Goal: Information Seeking & Learning: Find specific fact

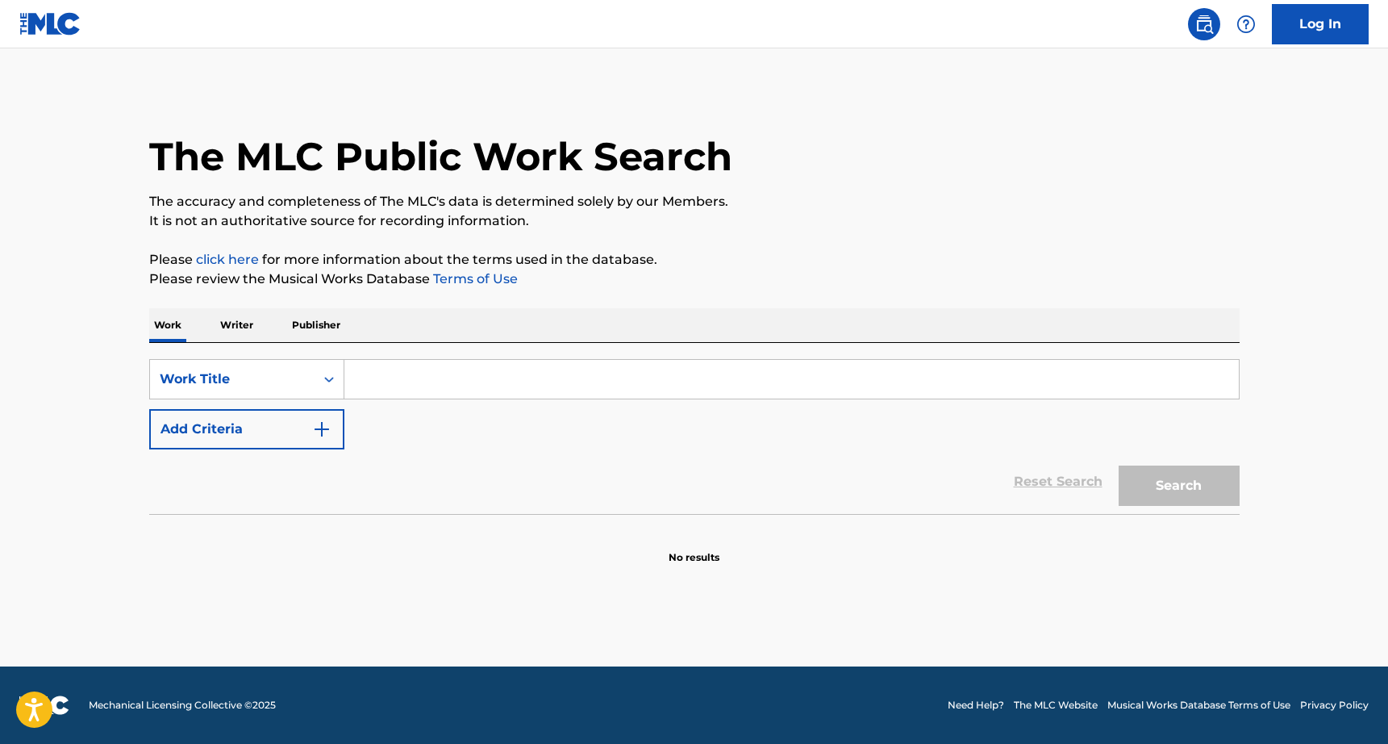
click at [265, 326] on div "Work Writer Publisher" at bounding box center [694, 325] width 1091 height 34
click at [238, 328] on p "Writer" at bounding box center [236, 325] width 43 height 34
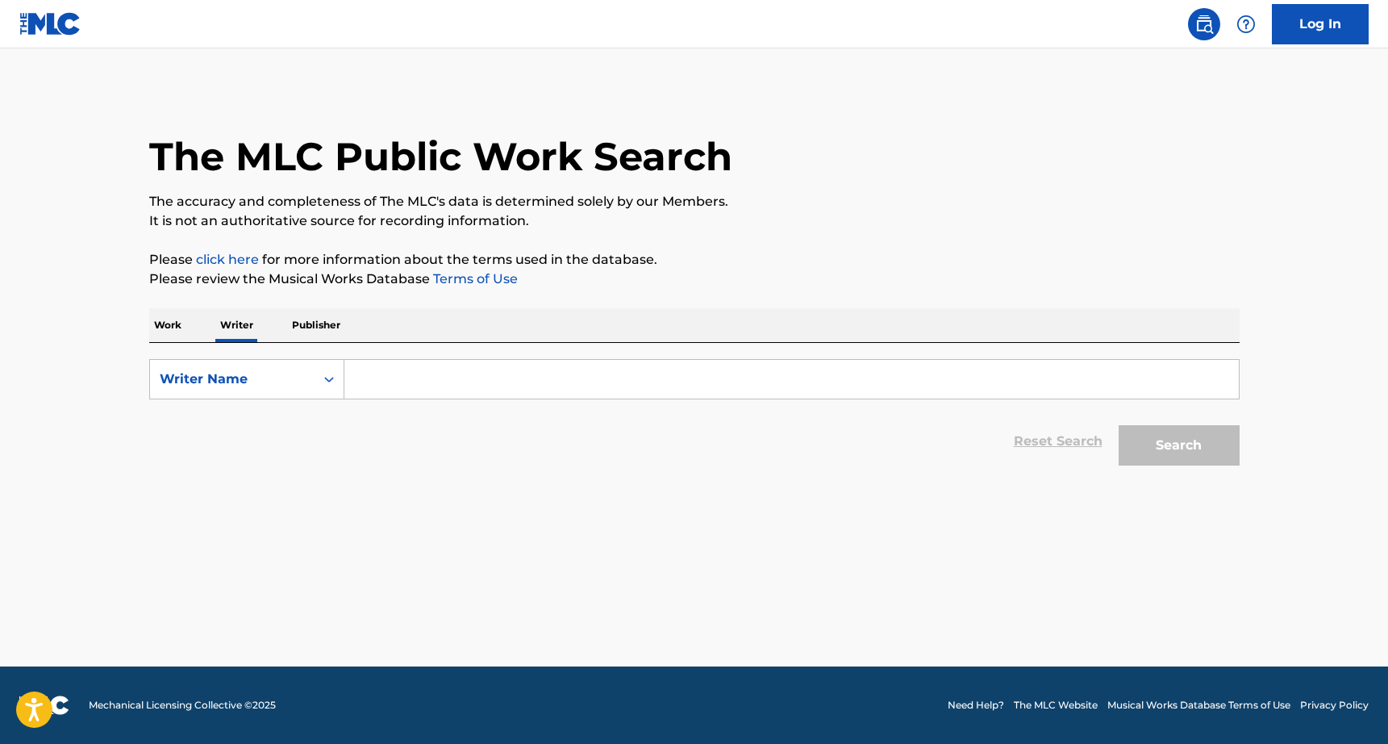
click at [447, 385] on input "Search Form" at bounding box center [791, 379] width 895 height 39
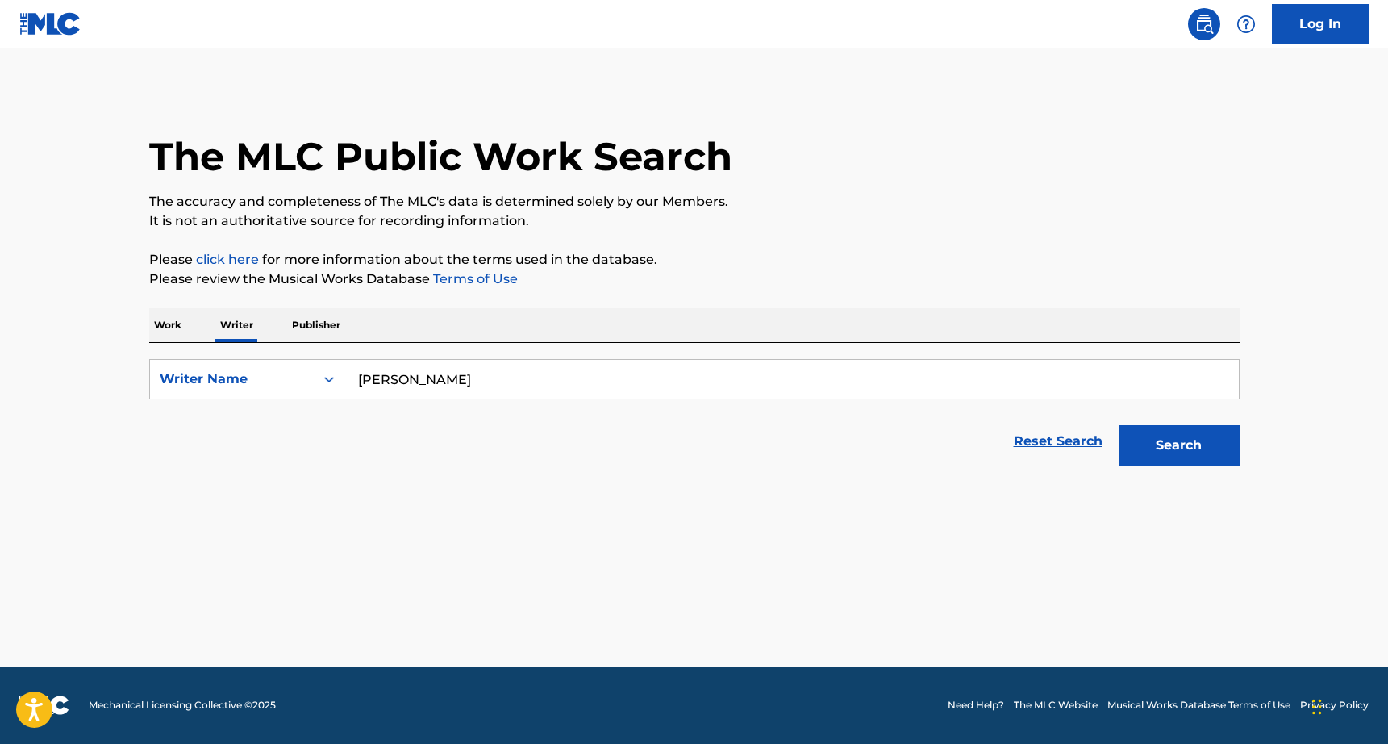
type input "[PERSON_NAME]"
click at [1119, 425] on button "Search" at bounding box center [1179, 445] width 121 height 40
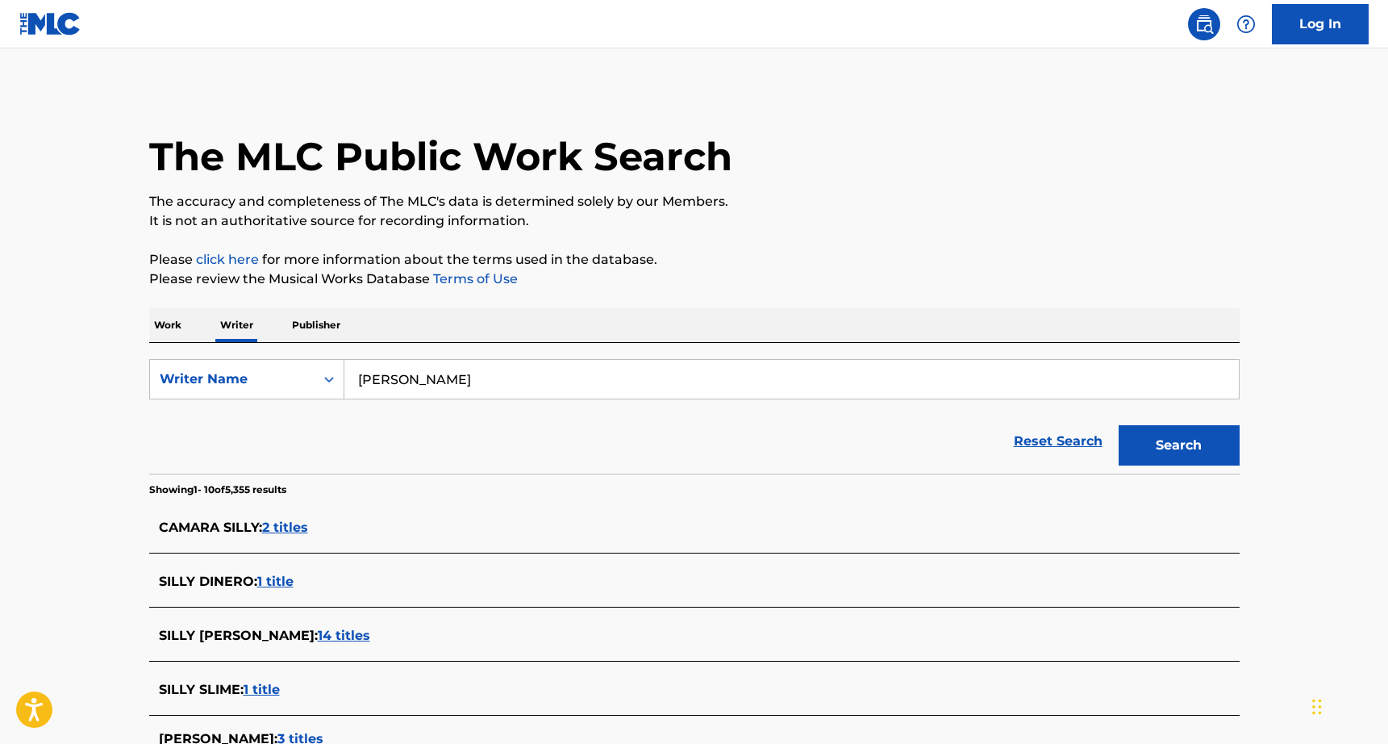
scroll to position [3, 0]
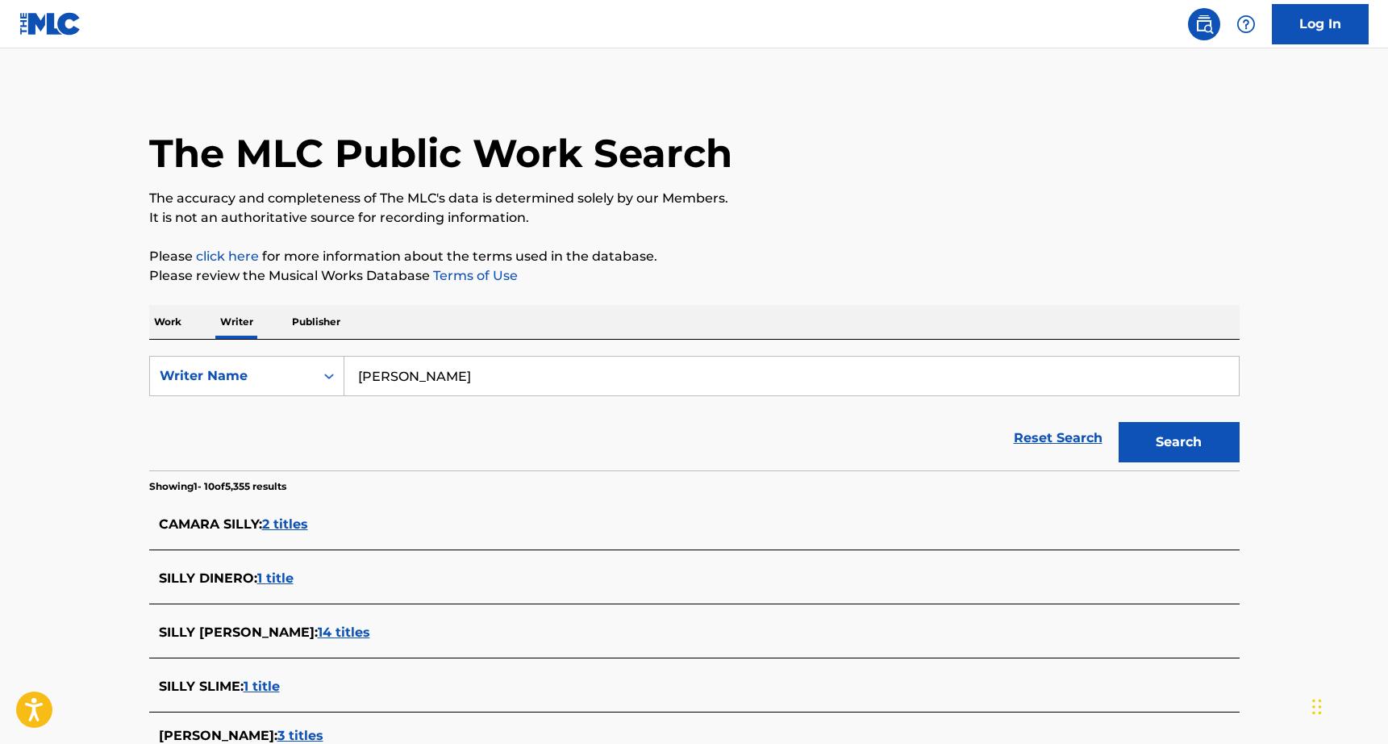
click at [318, 639] on span "14 titles" at bounding box center [344, 631] width 52 height 15
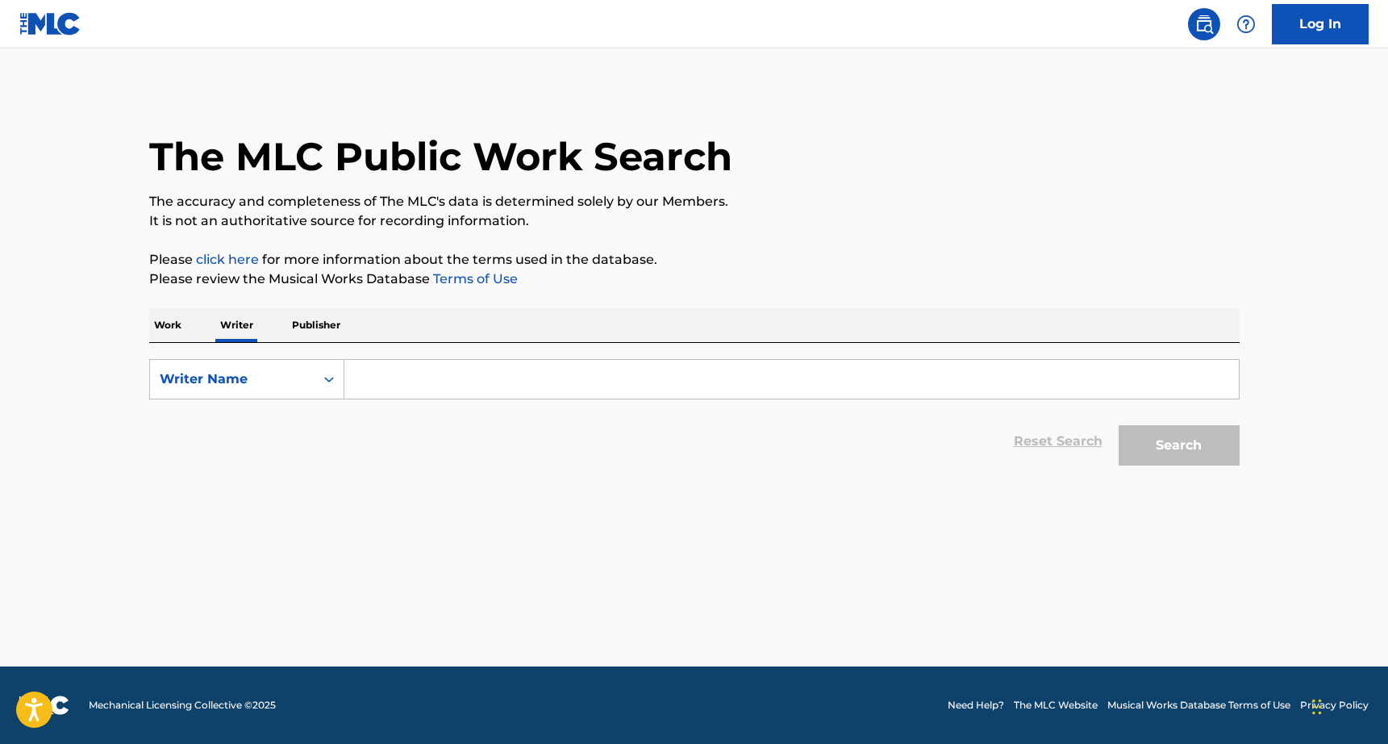
click at [370, 381] on input "Search Form" at bounding box center [791, 379] width 895 height 39
type input "[PERSON_NAME]"
click at [1221, 449] on button "Search" at bounding box center [1179, 445] width 121 height 40
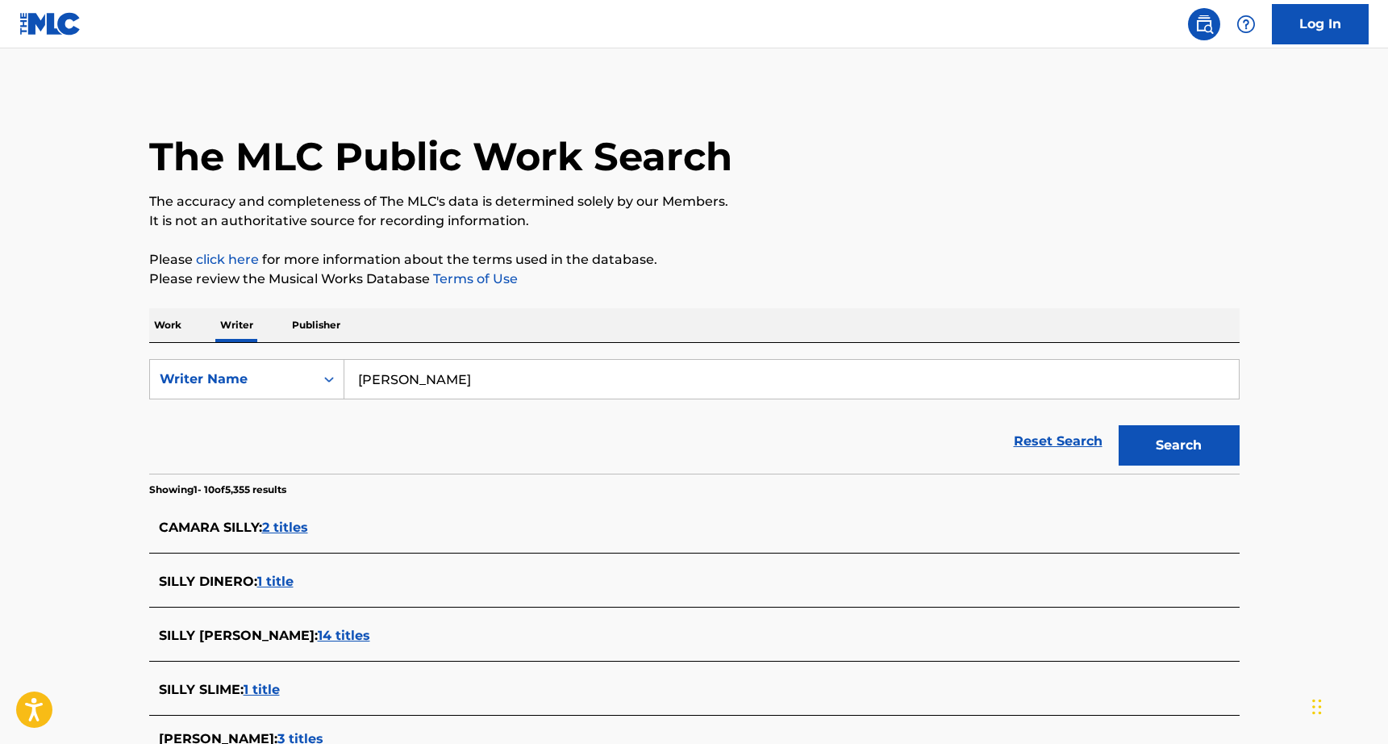
click at [318, 634] on span "14 titles" at bounding box center [344, 635] width 52 height 15
